Goal: Task Accomplishment & Management: Use online tool/utility

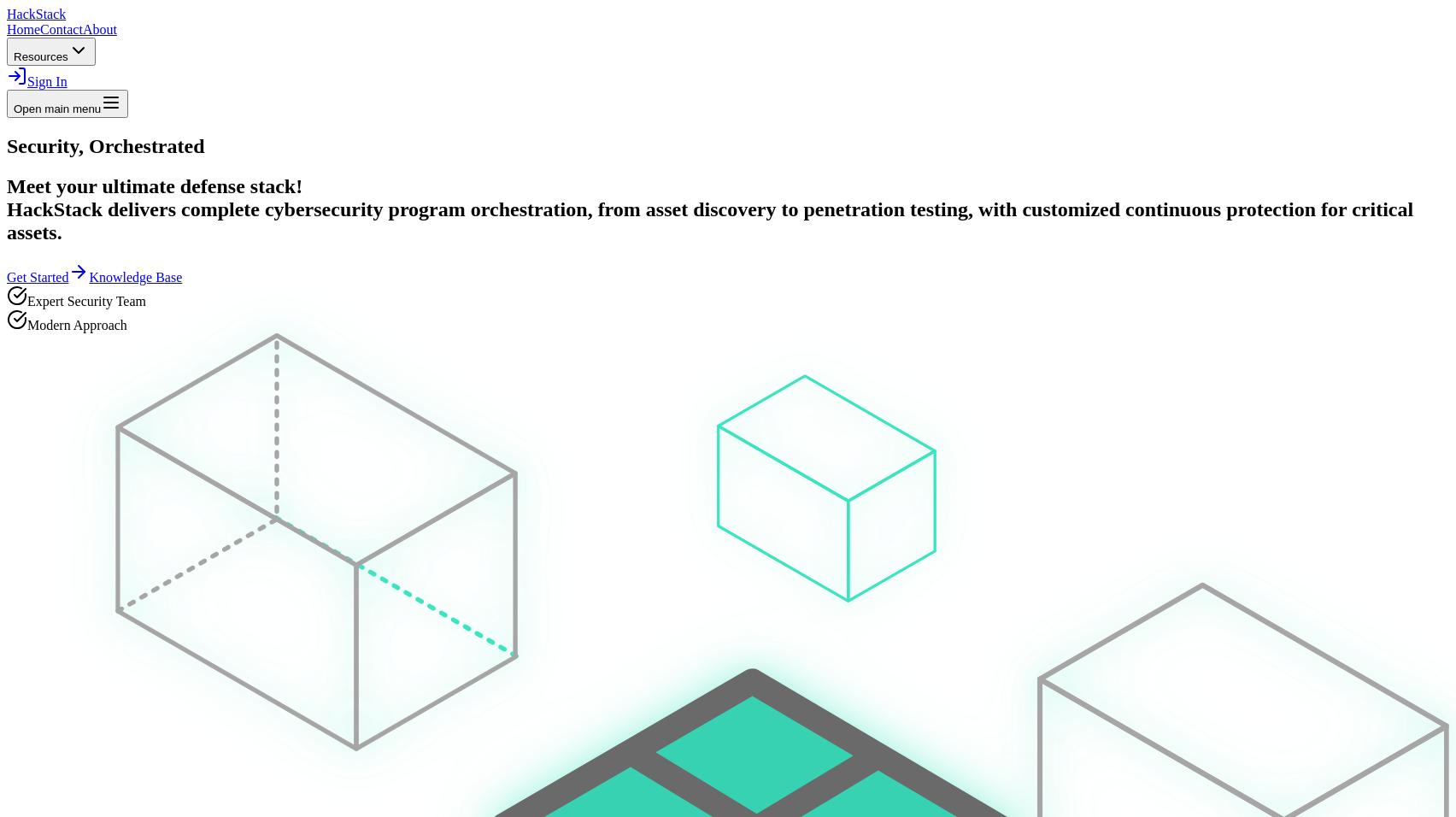
click at [68, 75] on span "Sign In" at bounding box center [47, 82] width 40 height 15
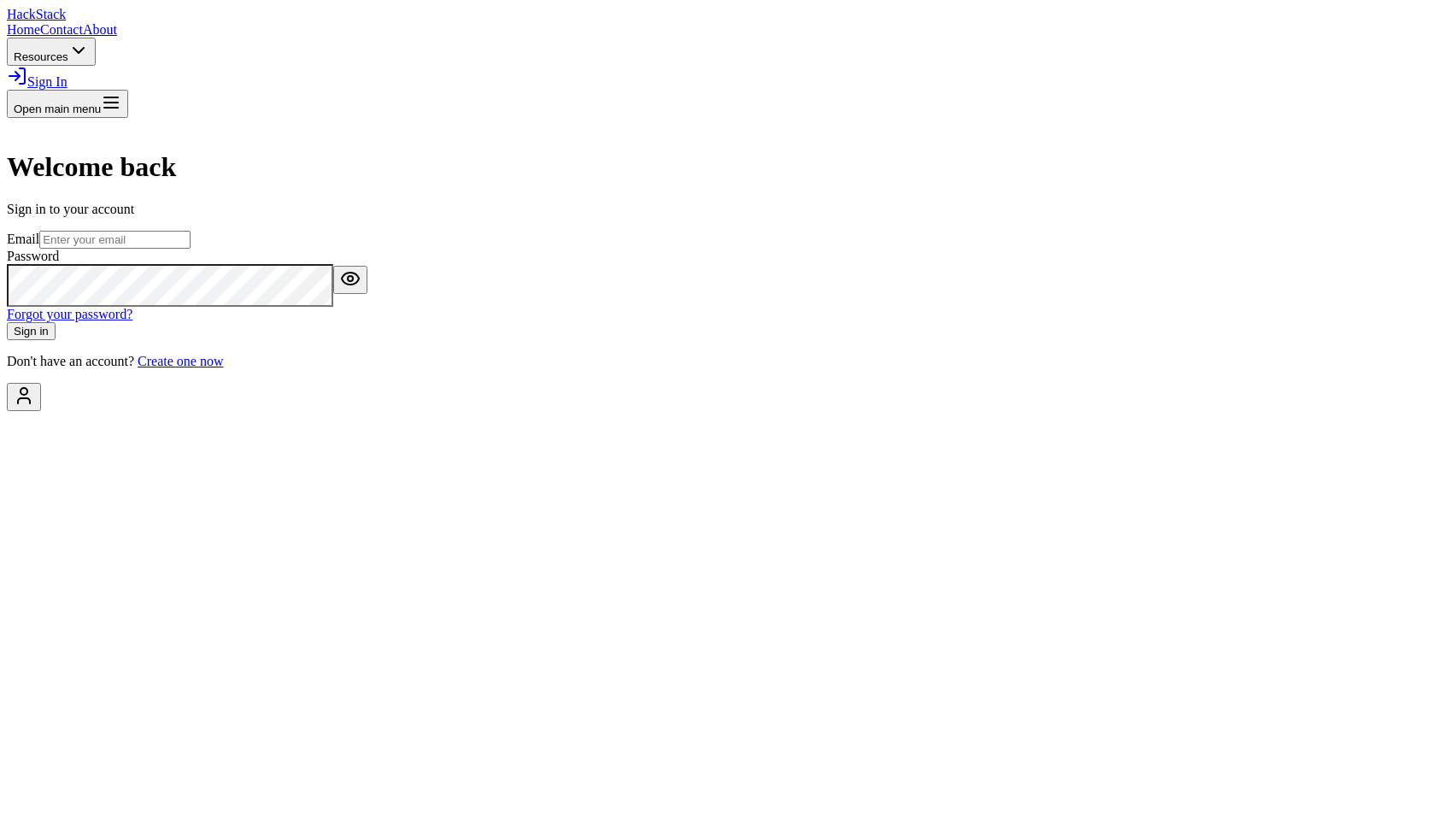
click at [190, 248] on input "email" at bounding box center [115, 239] width 152 height 18
type input "[EMAIL_ADDRESS][DOMAIN_NAME]"
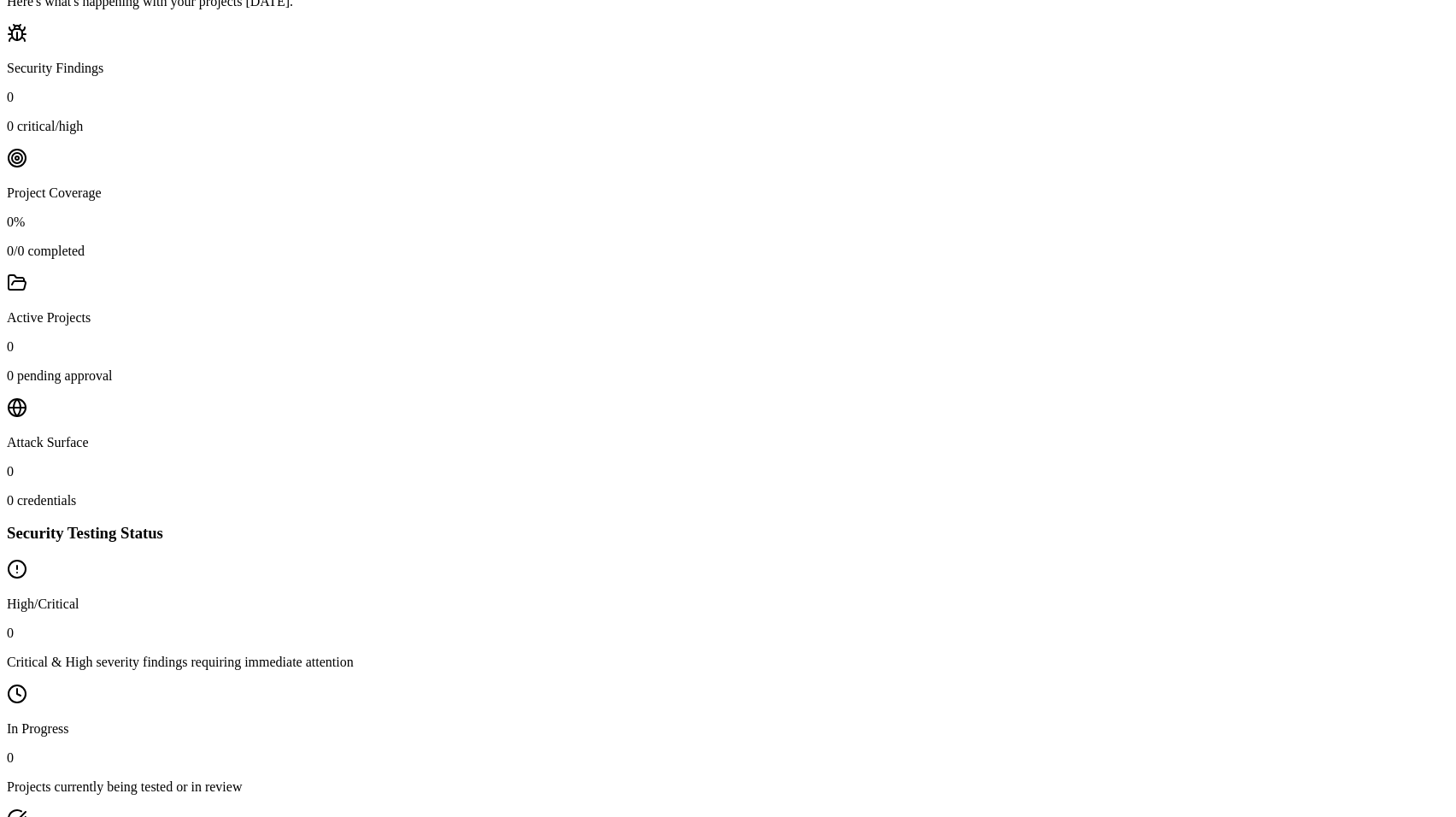
scroll to position [775, 0]
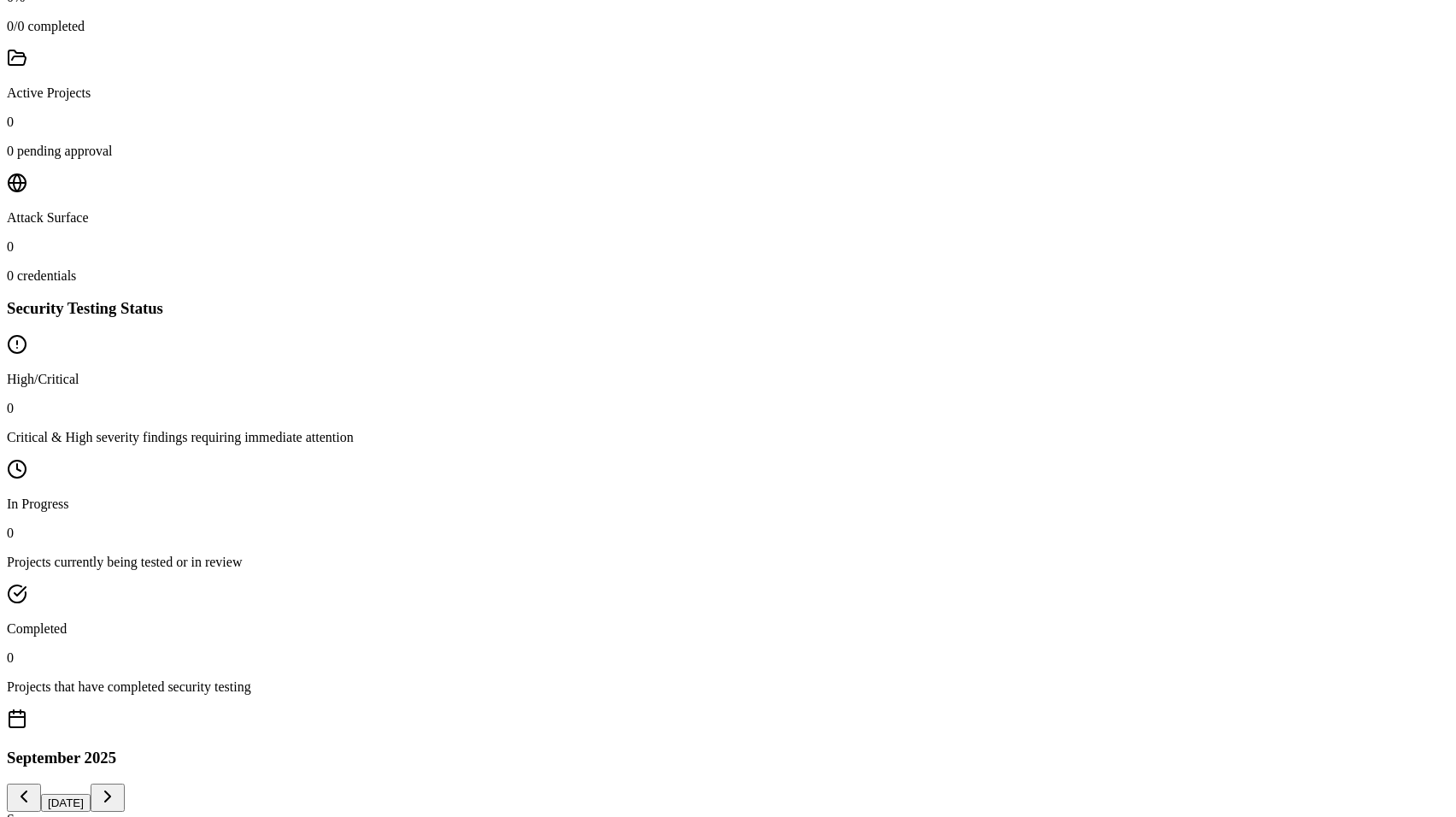
type input "t"
type input "automated"
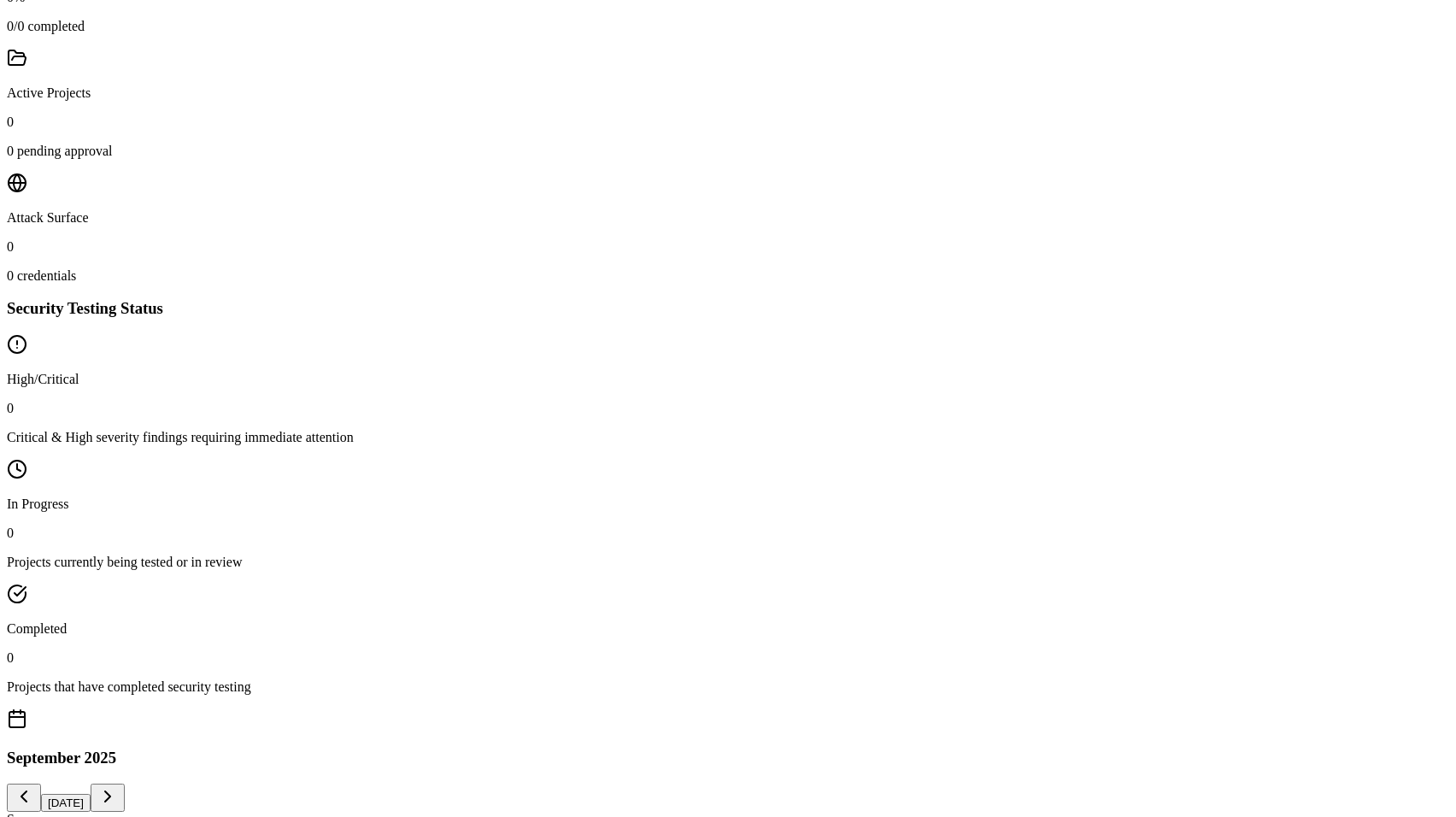
checkbox input "true"
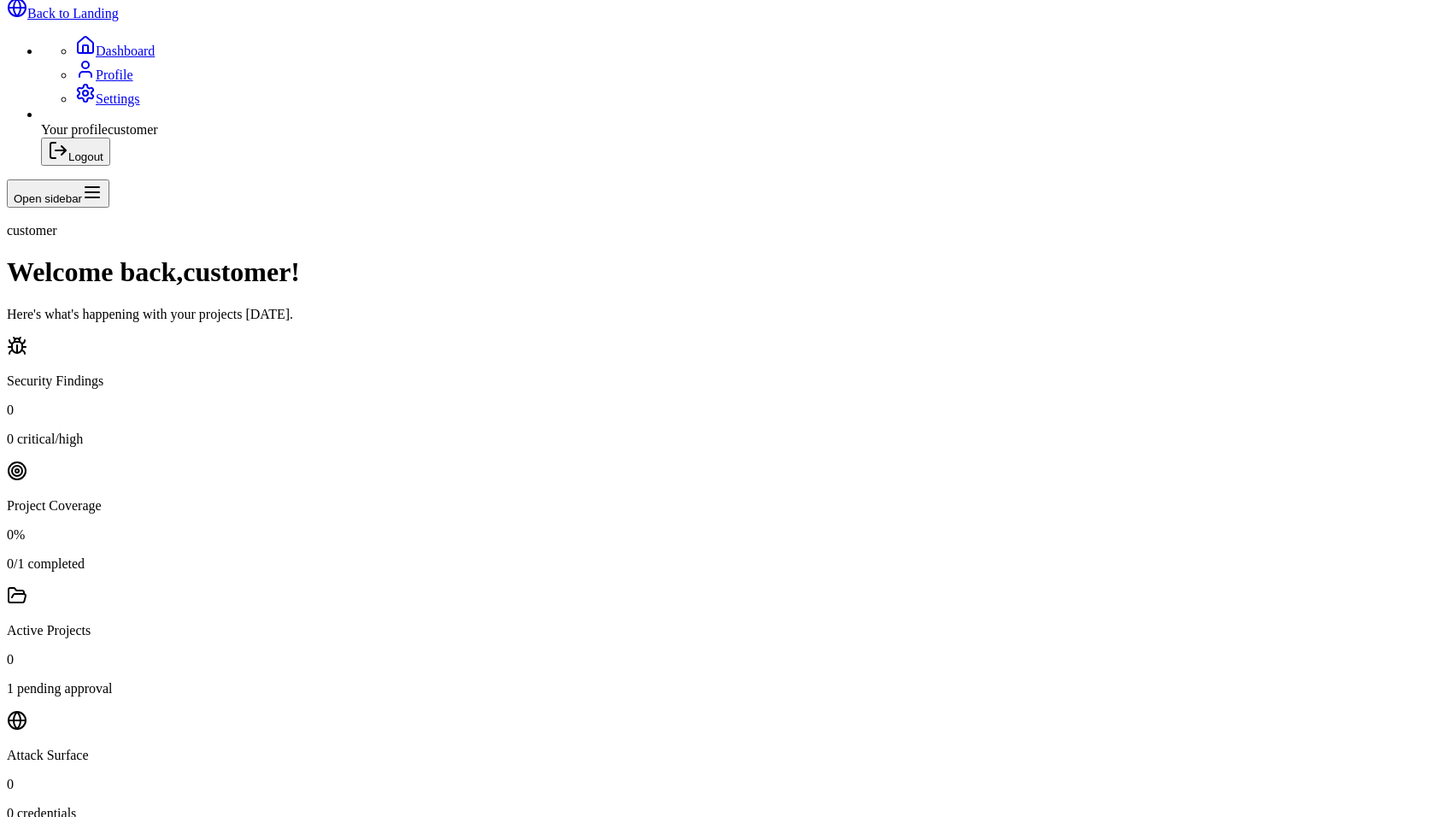
scroll to position [275, 0]
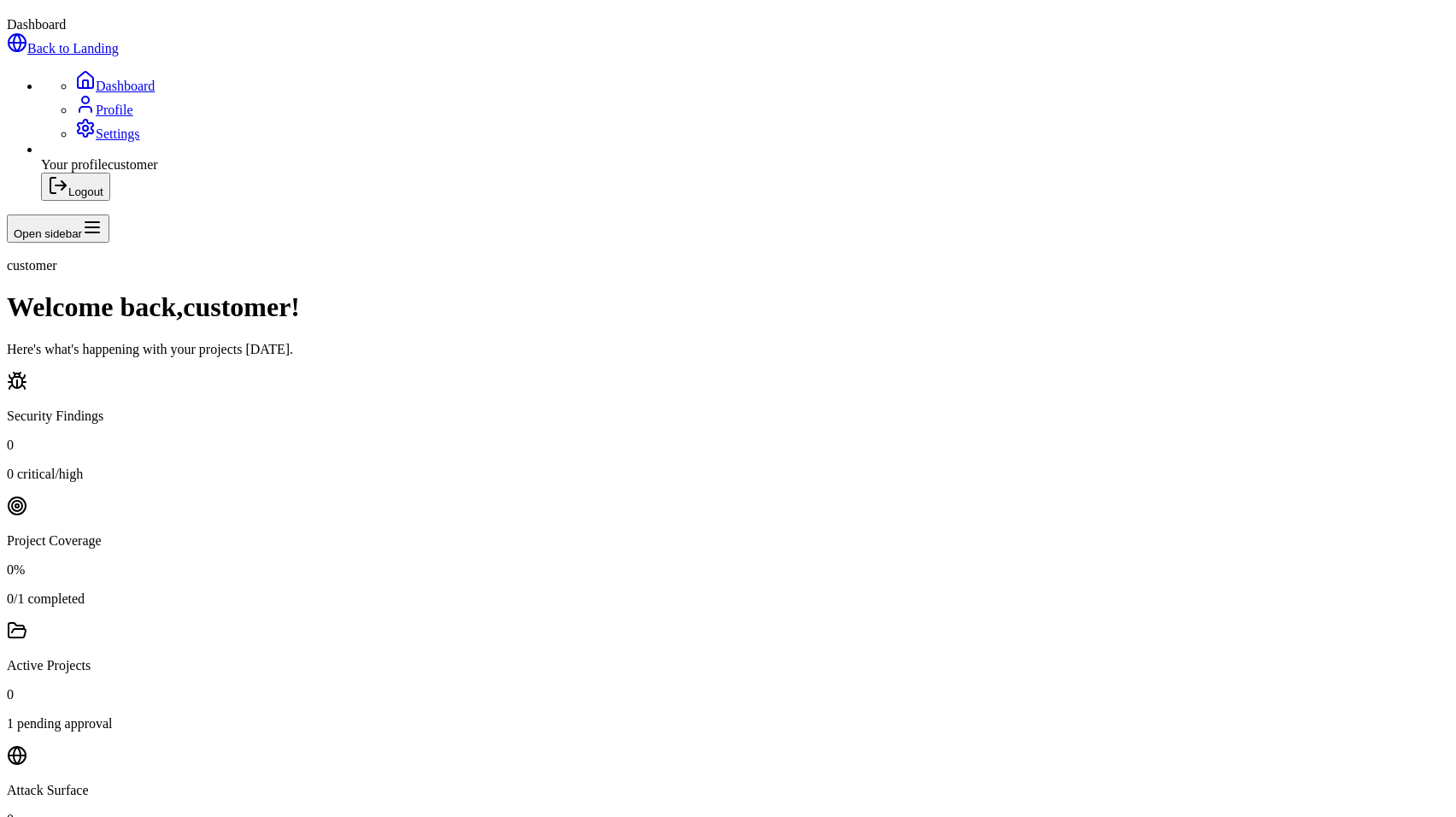
scroll to position [302, 0]
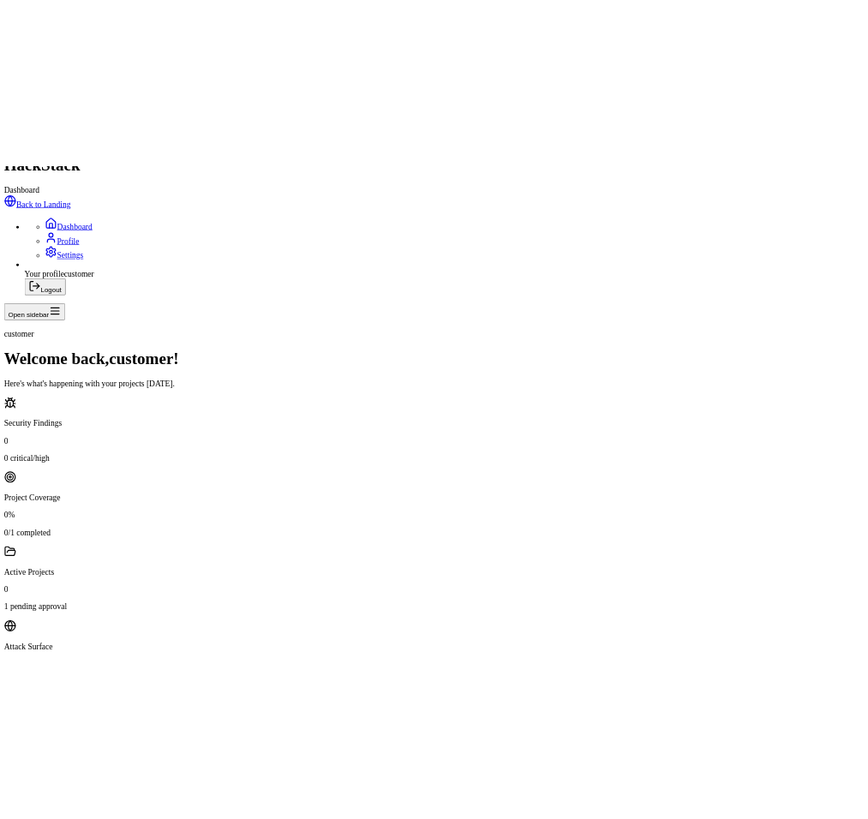
scroll to position [100, 0]
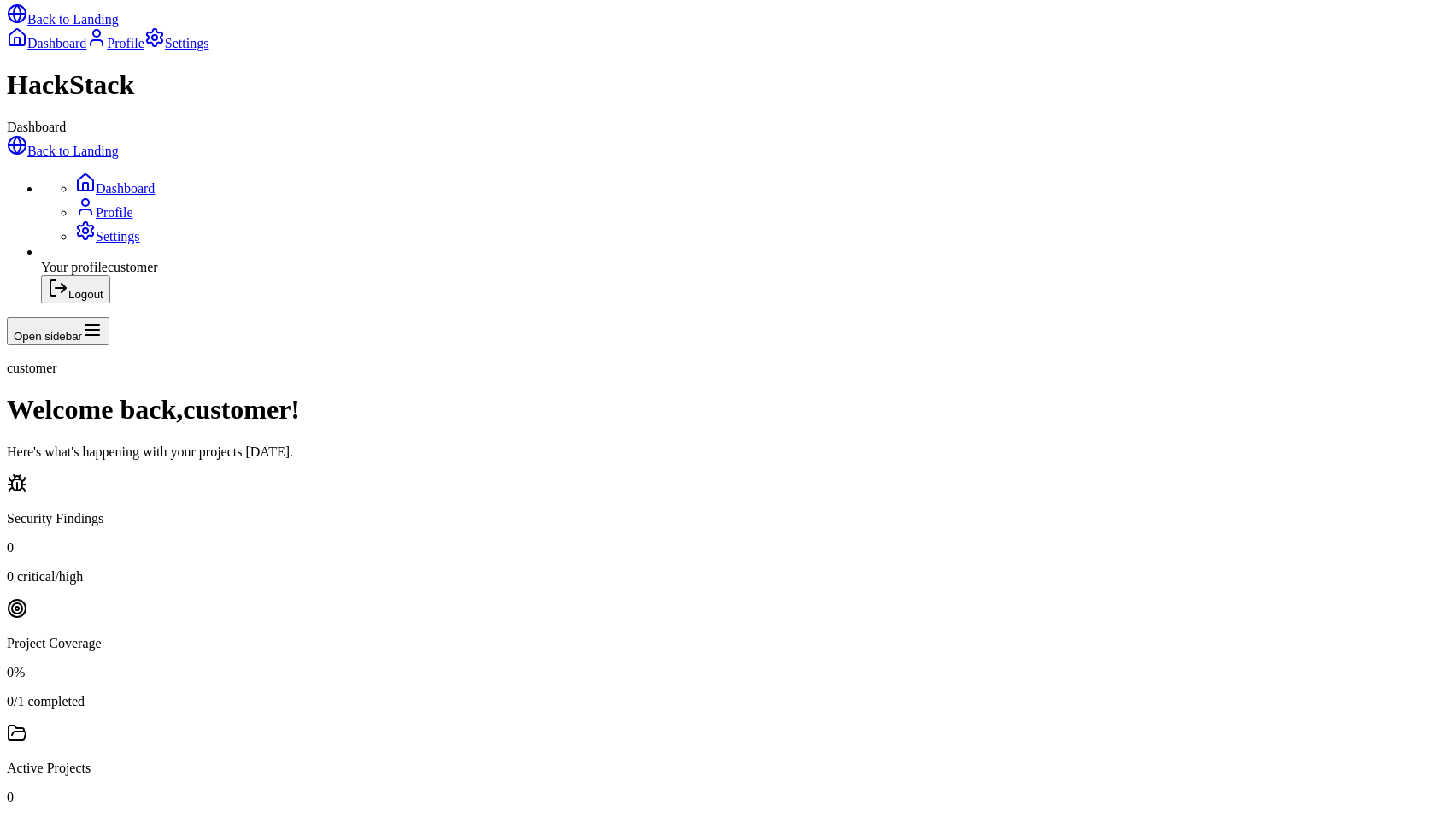
copy p "Failed to execute automation scan"
